Goal: Task Accomplishment & Management: Use online tool/utility

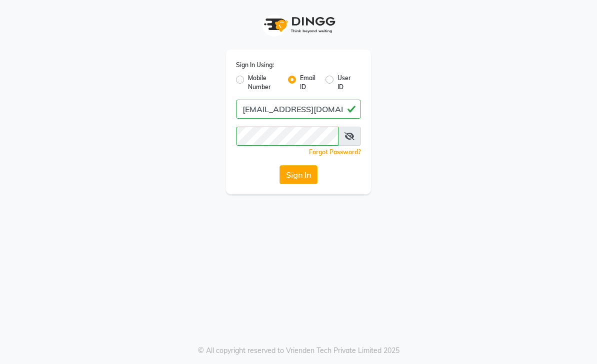
click at [312, 168] on button "Sign In" at bounding box center [299, 174] width 38 height 19
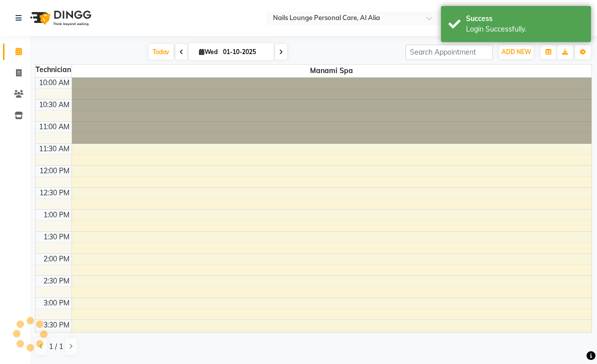
select select "en"
click at [15, 71] on span at bounding box center [19, 74] width 18 height 12
select select "service"
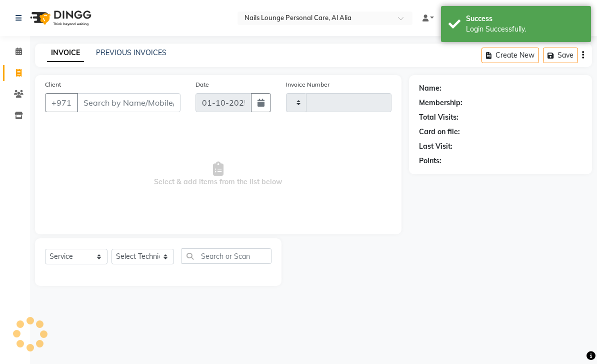
type input "2878"
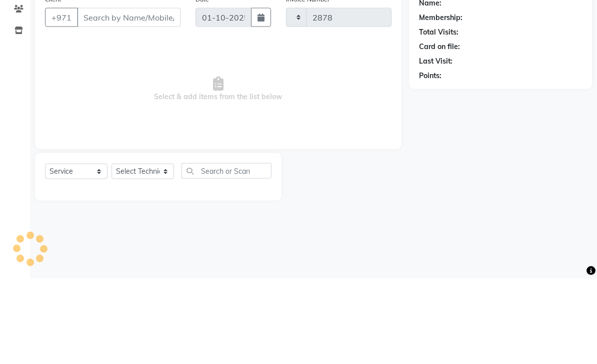
select select "6884"
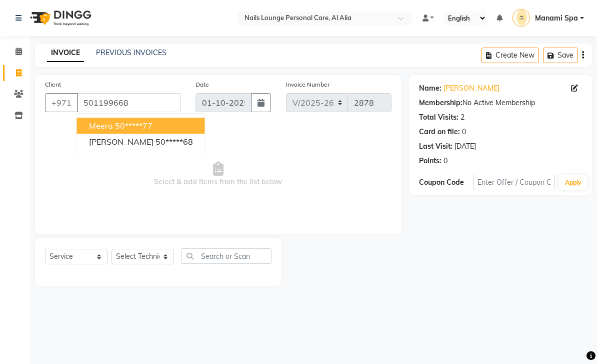
click at [104, 143] on span "[PERSON_NAME]" at bounding box center [121, 142] width 65 height 10
type input "50*****68"
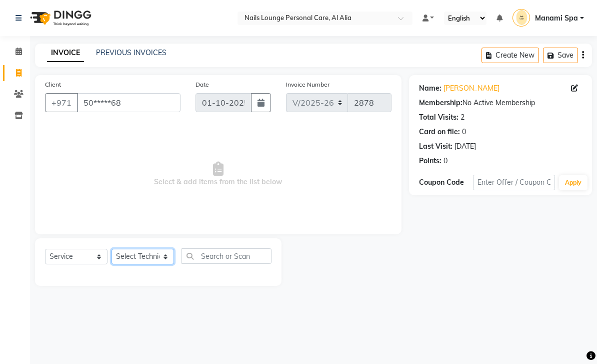
click at [145, 256] on select "Select Technician [PERSON_NAME] [PERSON_NAME] [PERSON_NAME] [PERSON_NAME] Manam…" at bounding box center [143, 257] width 63 height 16
select select "53955"
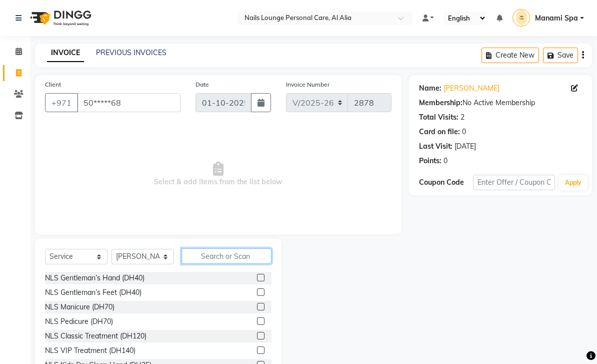
click at [221, 256] on input "text" at bounding box center [227, 256] width 90 height 16
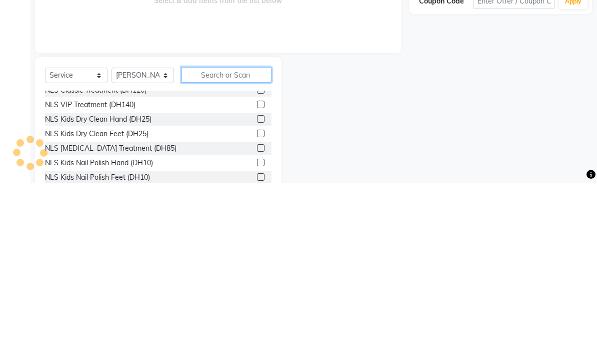
scroll to position [65, 0]
click at [264, 281] on div at bounding box center [260, 286] width 7 height 11
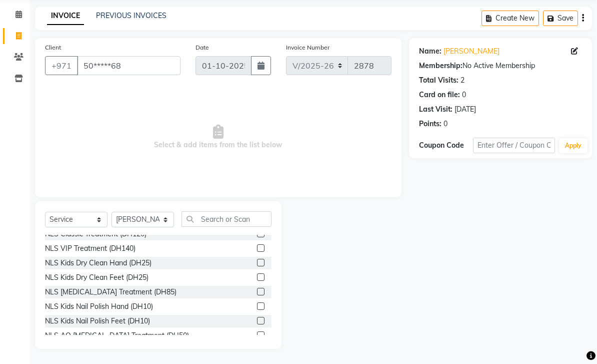
scroll to position [54, 0]
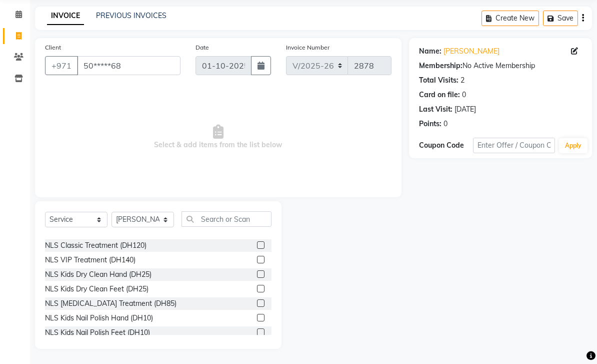
click at [262, 261] on label at bounding box center [261, 260] width 8 height 8
click at [262, 261] on input "checkbox" at bounding box center [260, 260] width 7 height 7
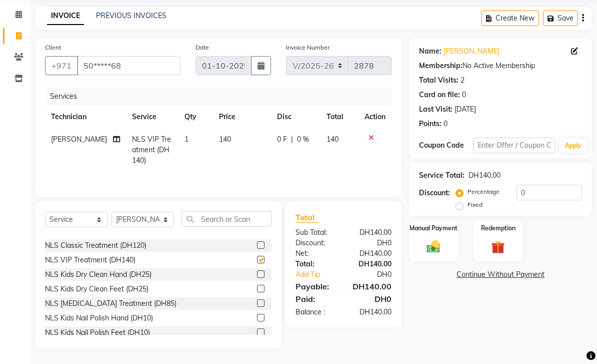
checkbox input "false"
click at [113, 137] on icon at bounding box center [116, 139] width 7 height 7
select select "53955"
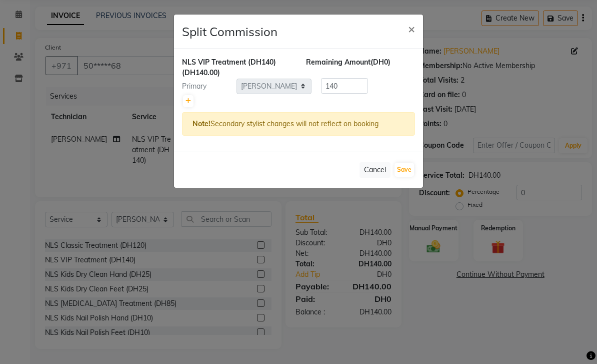
click at [183, 105] on link at bounding box center [188, 101] width 11 height 12
type input "70"
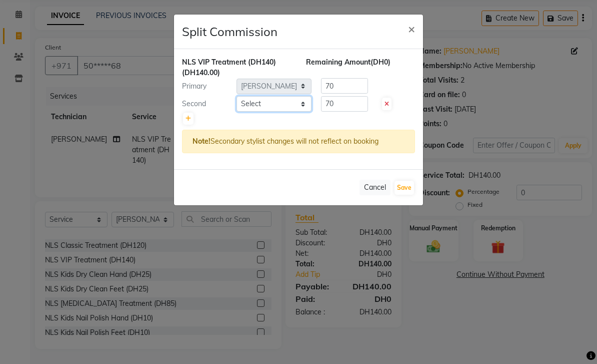
click at [292, 106] on select "Select [PERSON_NAME] [PERSON_NAME] [PERSON_NAME] [PERSON_NAME] Spa Manami Spa 2…" at bounding box center [274, 104] width 75 height 16
select select "89757"
click at [404, 191] on button "Save" at bounding box center [405, 188] width 20 height 14
select select "Select"
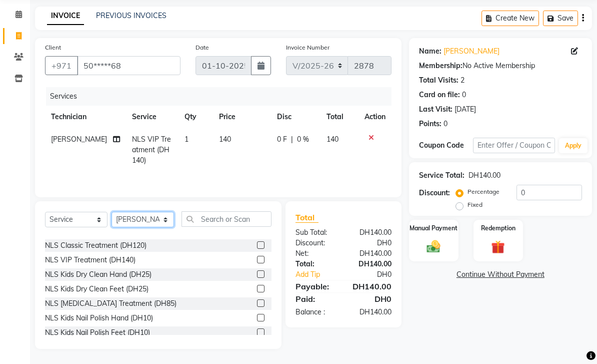
click at [166, 219] on select "Select Technician [PERSON_NAME] [PERSON_NAME] [PERSON_NAME] [PERSON_NAME] Manam…" at bounding box center [143, 220] width 63 height 16
select select "81231"
click at [260, 259] on label at bounding box center [261, 260] width 8 height 8
click at [260, 259] on input "checkbox" at bounding box center [260, 260] width 7 height 7
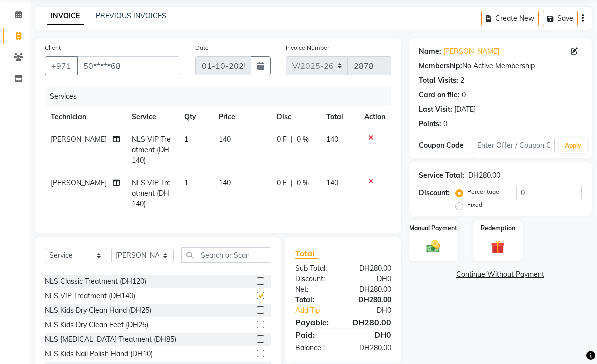
checkbox input "false"
click at [113, 181] on icon at bounding box center [116, 182] width 7 height 7
select select "81231"
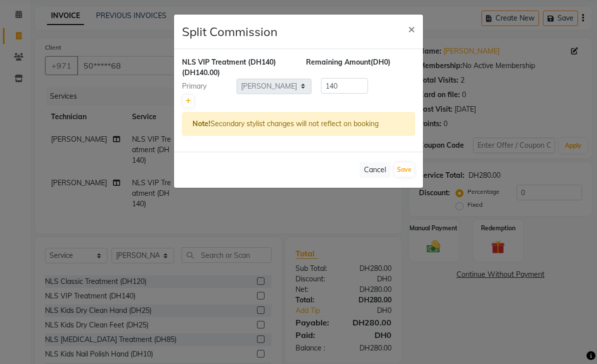
click at [190, 96] on link at bounding box center [188, 101] width 11 height 12
type input "70"
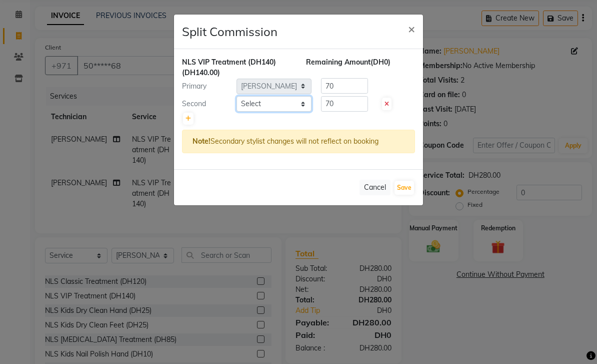
click at [279, 101] on select "Select [PERSON_NAME] [PERSON_NAME] [PERSON_NAME] [PERSON_NAME] Spa Manami Spa 2…" at bounding box center [274, 104] width 75 height 16
select select "92342"
click at [403, 184] on button "Save" at bounding box center [405, 188] width 20 height 14
select select "Select"
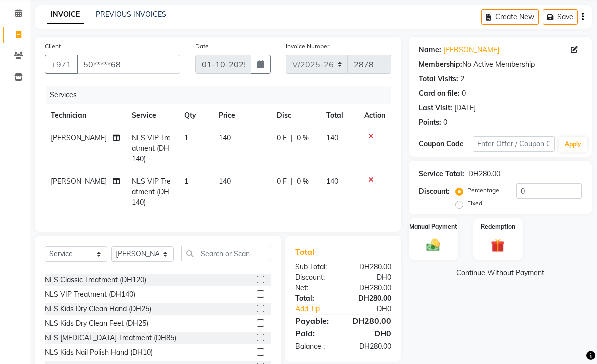
scroll to position [36, 0]
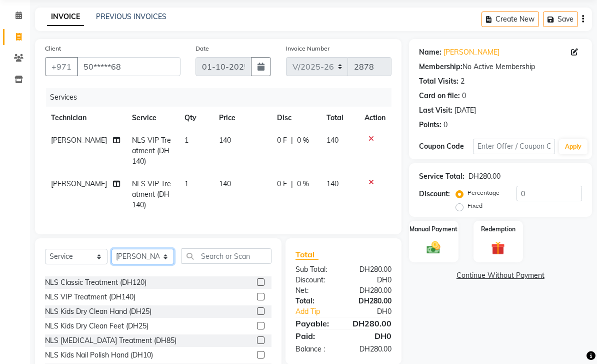
click at [157, 262] on select "Select Technician [PERSON_NAME] [PERSON_NAME] [PERSON_NAME] [PERSON_NAME] Manam…" at bounding box center [143, 257] width 63 height 16
select select "54334"
click at [248, 251] on input "text" at bounding box center [227, 256] width 90 height 16
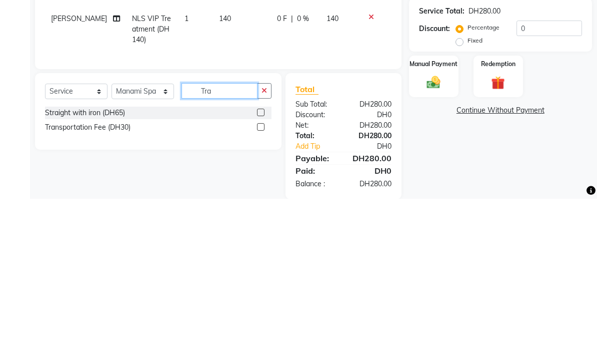
scroll to position [0, 0]
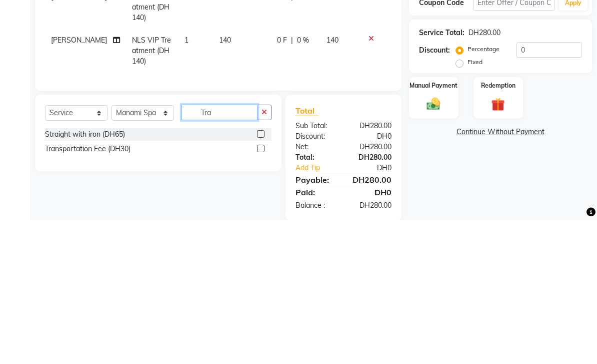
type input "Tra"
click at [500, 156] on div "Name: [PERSON_NAME] Membership: No Active Membership Total Visits: 2 Card on fi…" at bounding box center [504, 202] width 191 height 325
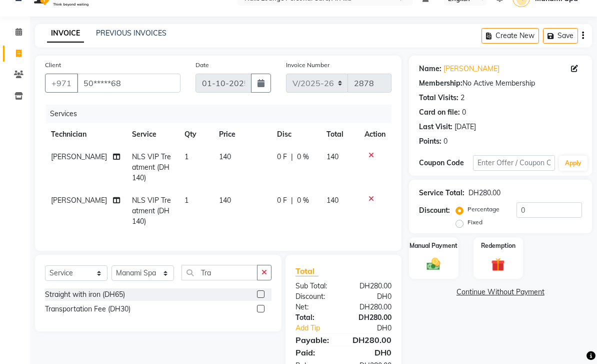
click at [259, 307] on label at bounding box center [261, 309] width 8 height 8
click at [259, 307] on input "checkbox" at bounding box center [260, 309] width 7 height 7
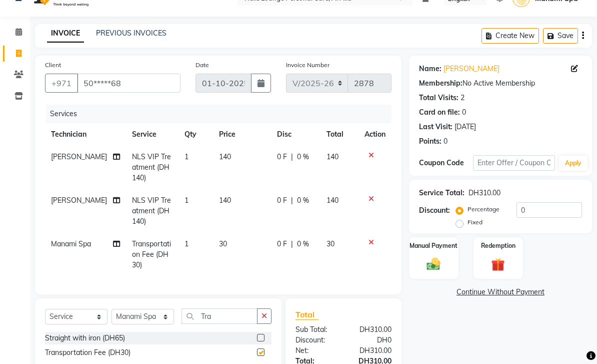
checkbox input "false"
click at [373, 239] on div at bounding box center [375, 242] width 21 height 7
click at [367, 245] on div at bounding box center [375, 242] width 21 height 7
click at [371, 243] on icon at bounding box center [372, 242] width 6 height 7
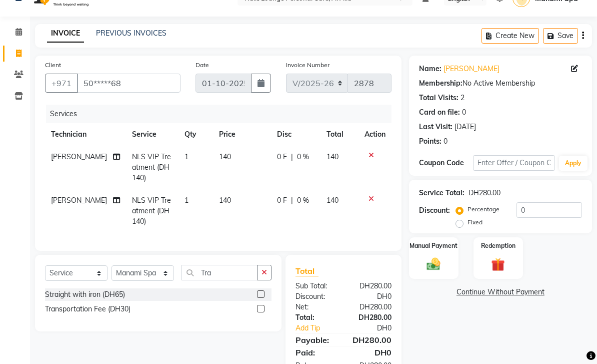
click at [374, 240] on div "Services Technician Service Qty Price Disc Total Action Sophia NLS VIP Treatmen…" at bounding box center [218, 173] width 347 height 136
click at [438, 257] on img at bounding box center [434, 264] width 22 height 16
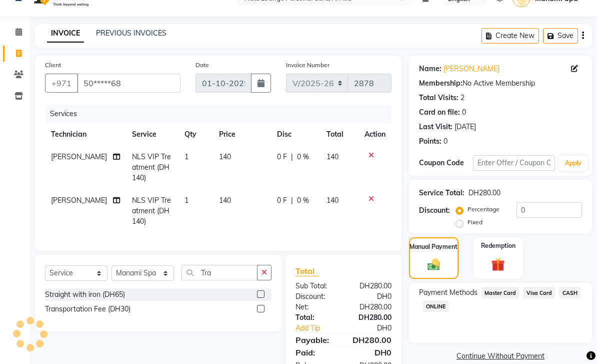
click at [537, 295] on span "Visa Card" at bounding box center [539, 293] width 32 height 12
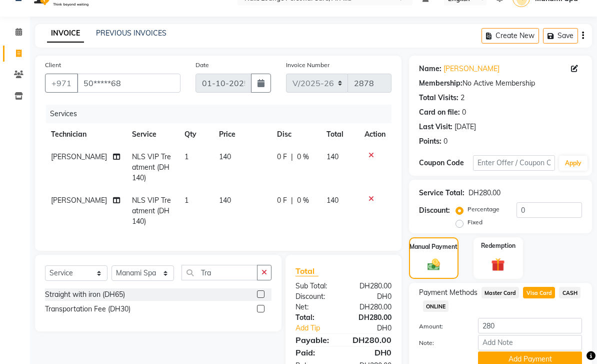
click at [558, 361] on button "Add Payment" at bounding box center [530, 359] width 104 height 16
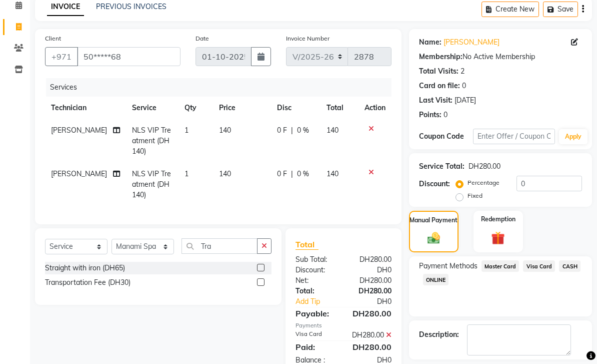
scroll to position [60, 0]
